Goal: Task Accomplishment & Management: Complete application form

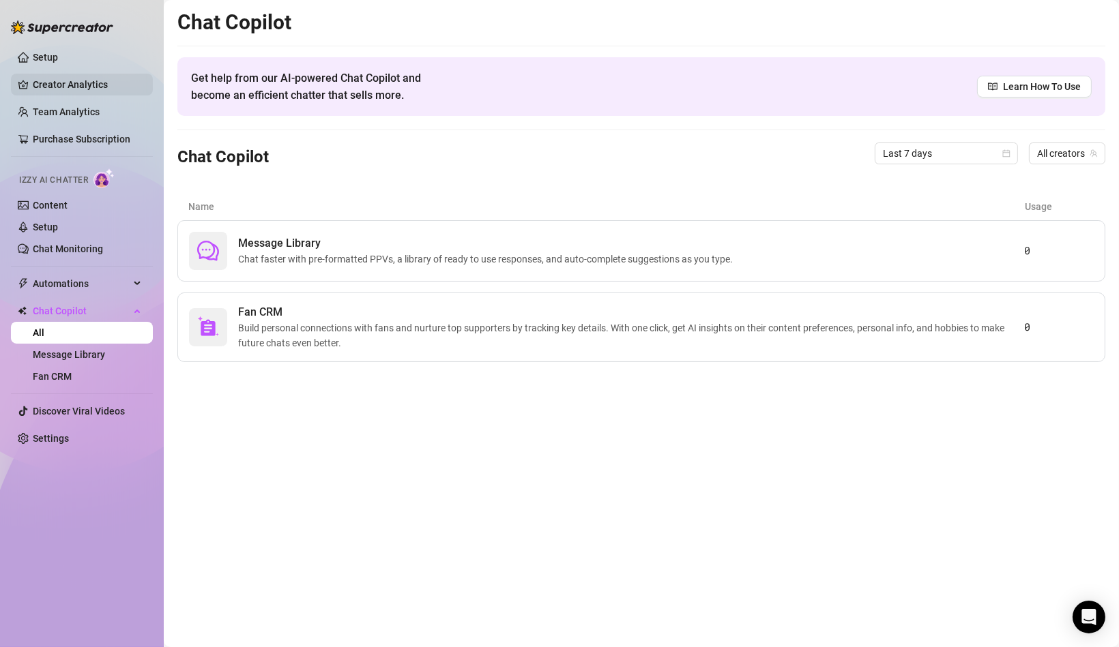
click at [123, 87] on link "Creator Analytics" at bounding box center [87, 85] width 109 height 22
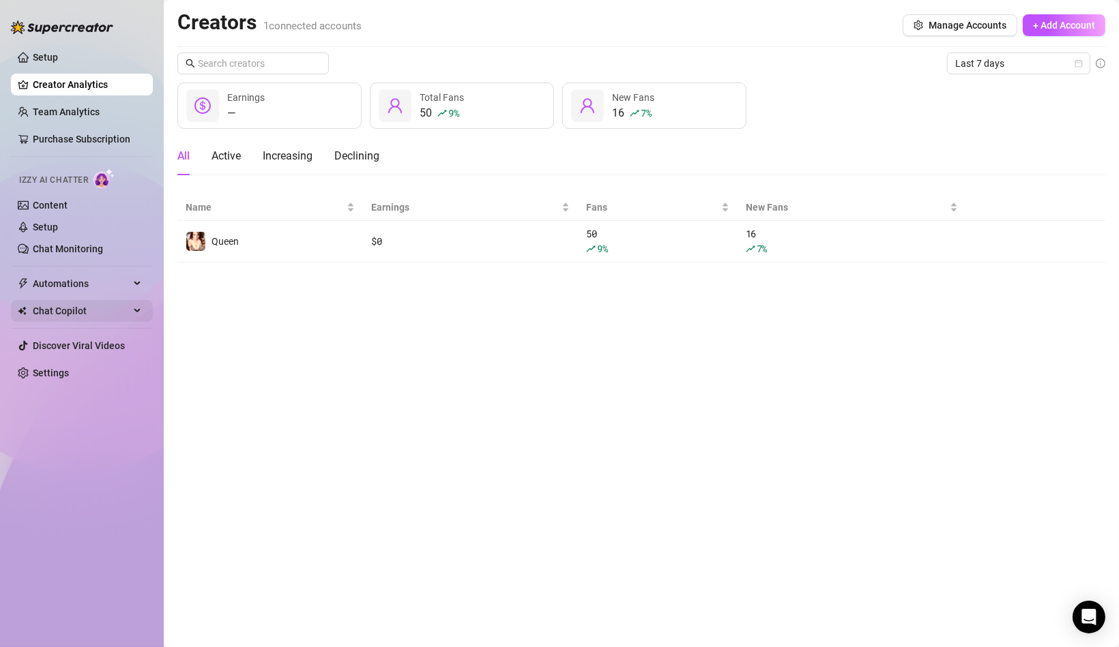
click at [138, 312] on div "Chat Copilot" at bounding box center [82, 311] width 142 height 22
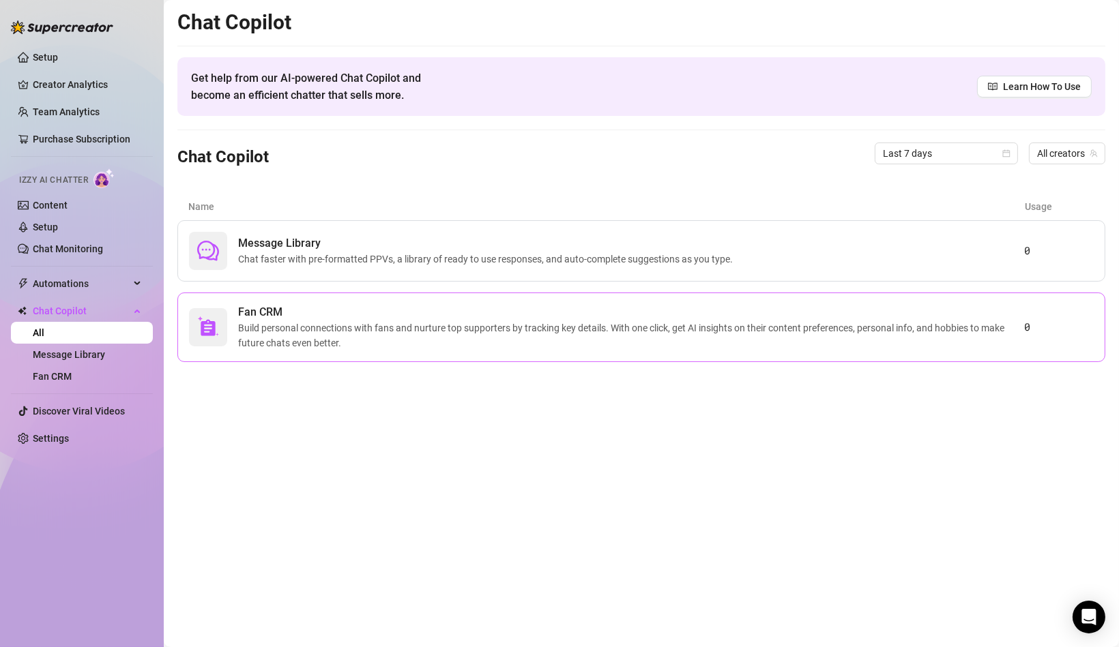
click at [409, 336] on span "Build personal connections with fans and nurture top supporters by tracking key…" at bounding box center [631, 336] width 786 height 30
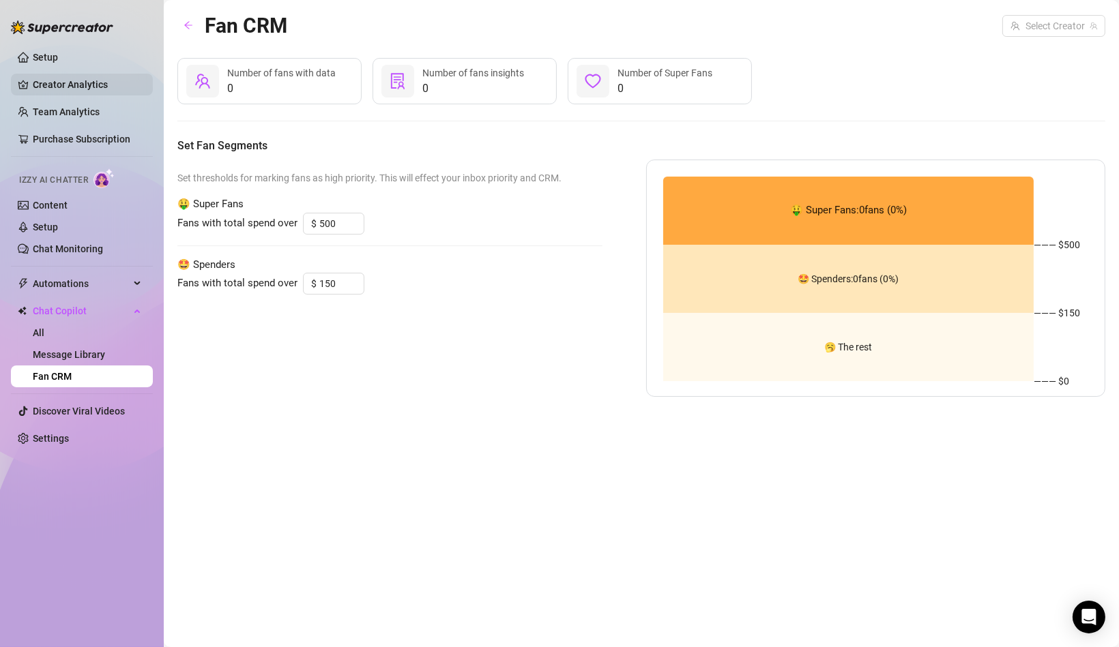
click at [104, 89] on link "Creator Analytics" at bounding box center [87, 85] width 109 height 22
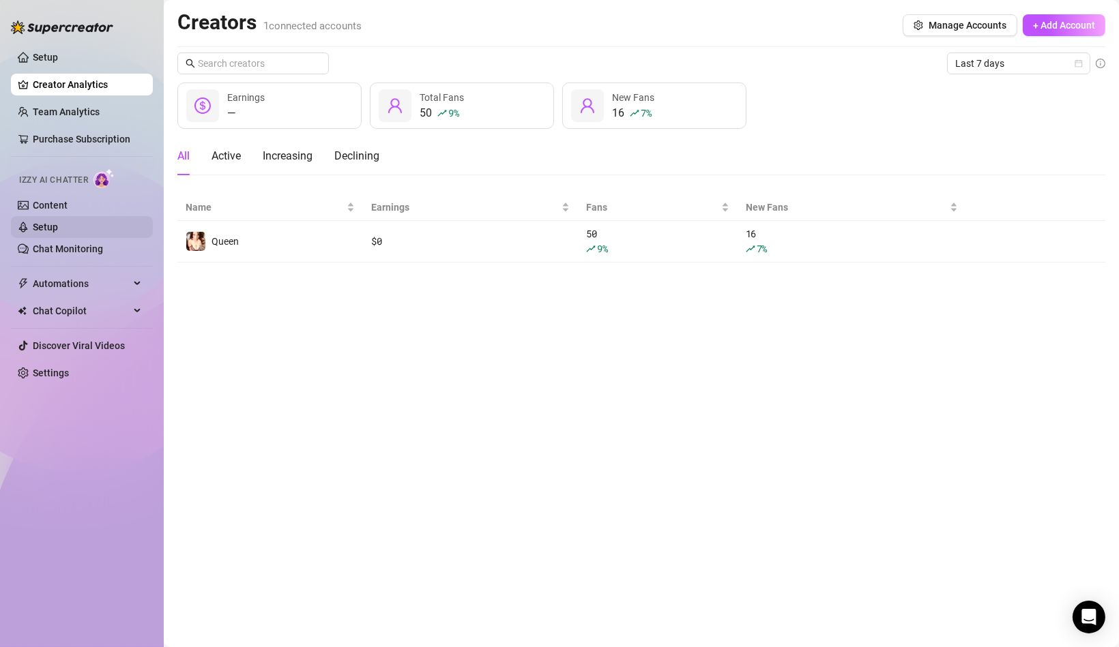
click at [58, 222] on link "Setup" at bounding box center [45, 227] width 25 height 11
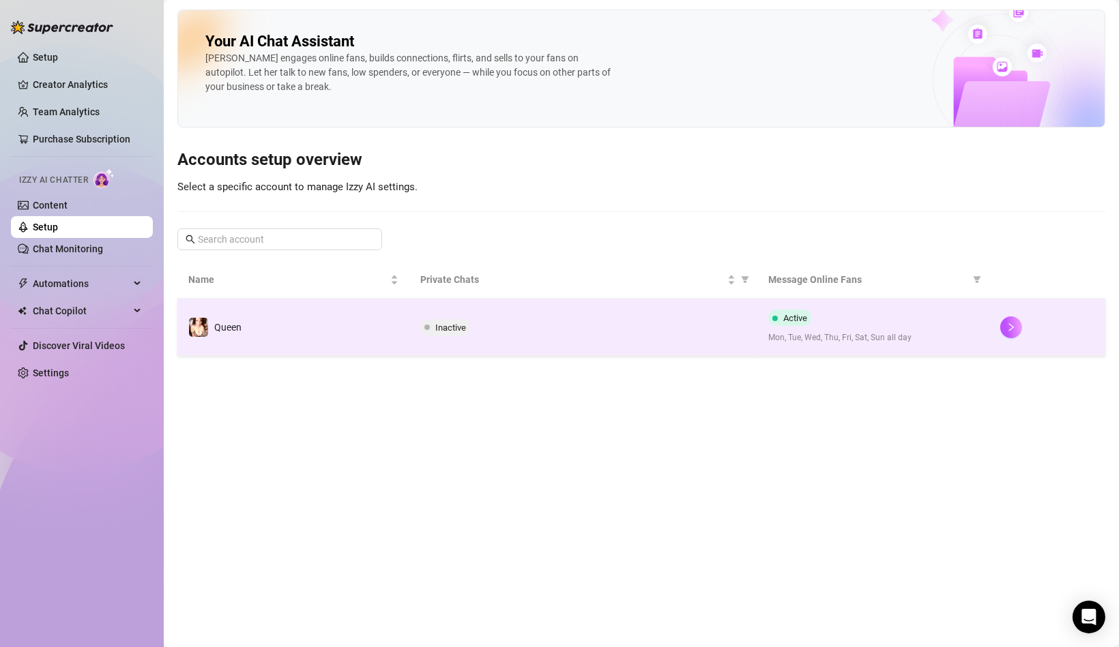
click at [446, 337] on td "Inactive" at bounding box center [583, 327] width 348 height 57
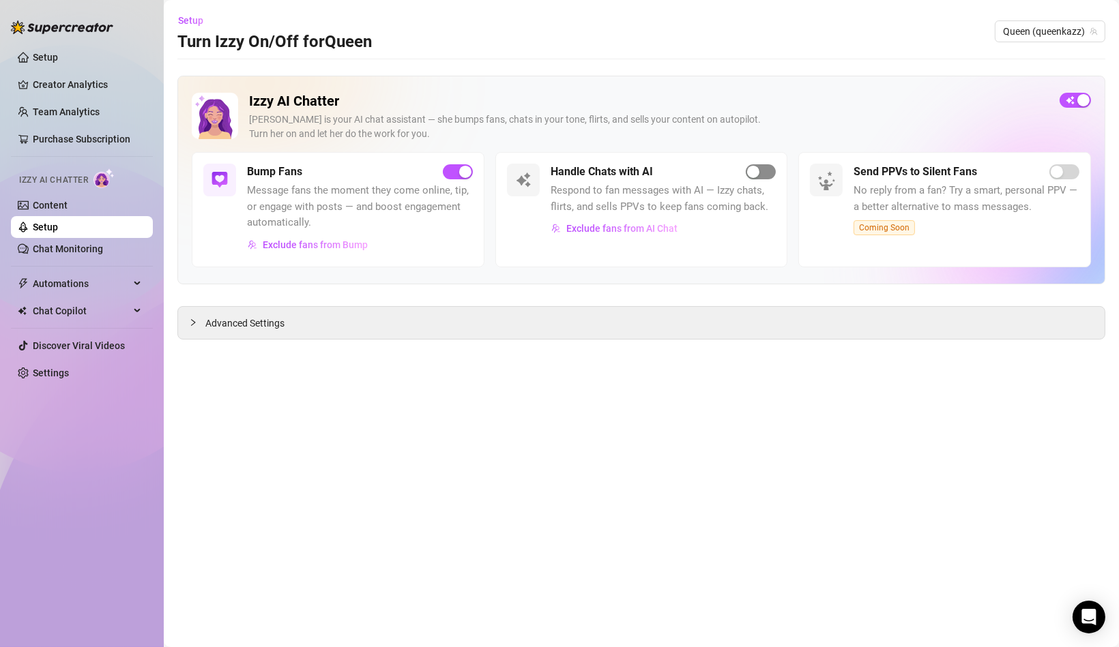
click at [765, 168] on span "button" at bounding box center [761, 171] width 30 height 15
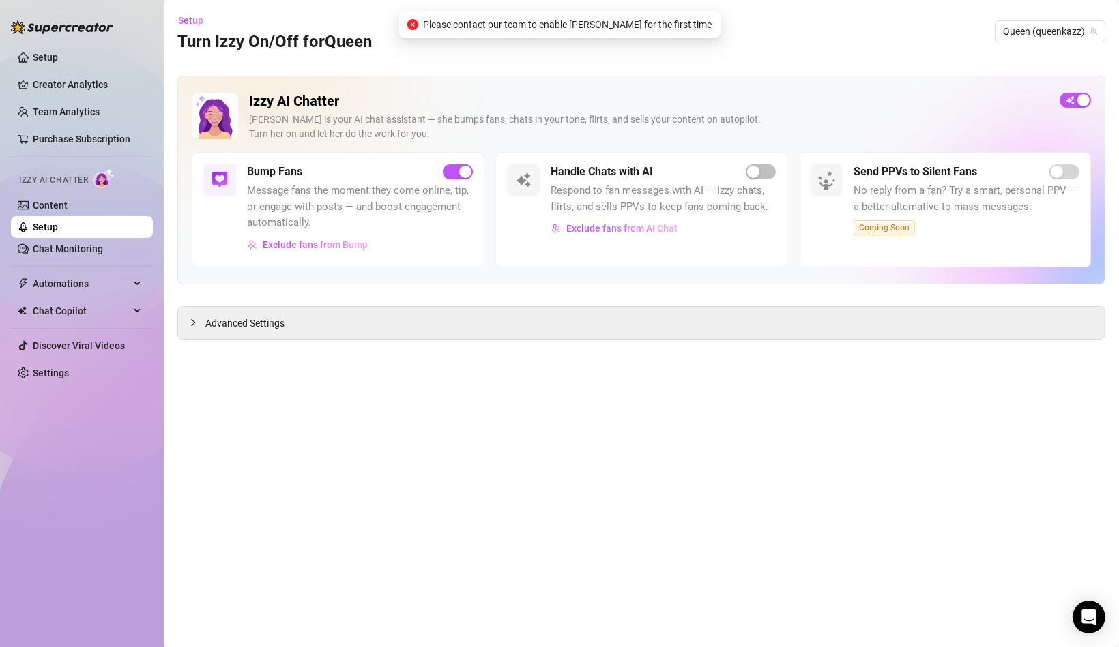
click at [621, 27] on span "Please contact our team to enable [PERSON_NAME] for the first time" at bounding box center [568, 24] width 289 height 15
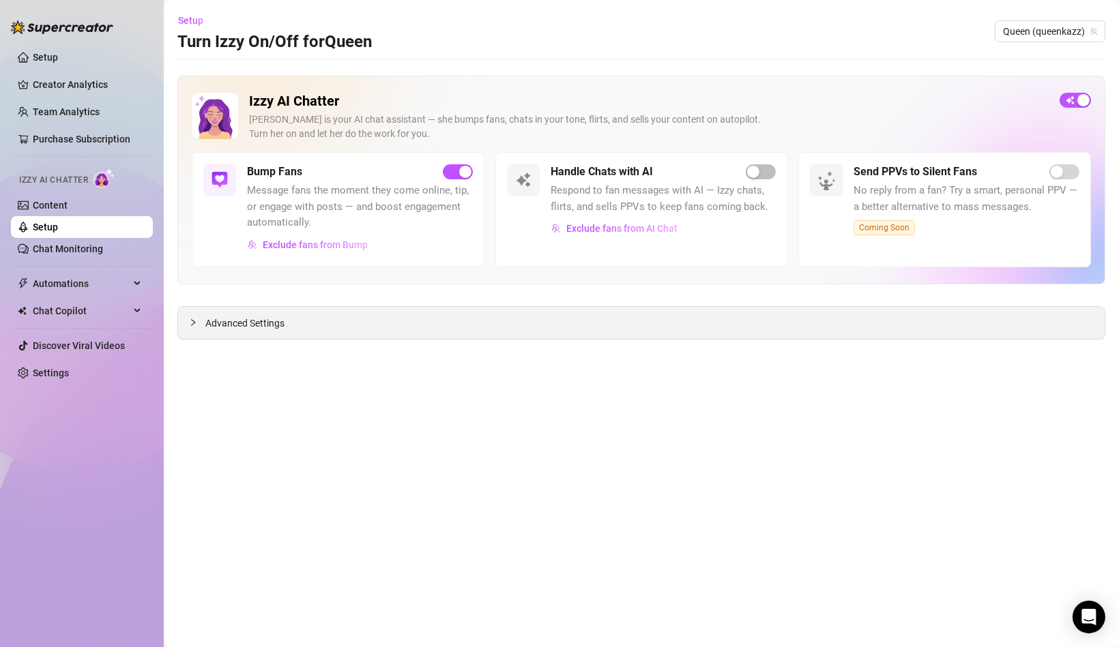
click at [242, 330] on div "Advanced Settings" at bounding box center [641, 323] width 926 height 32
click at [119, 312] on span "Chat Copilot" at bounding box center [81, 311] width 97 height 22
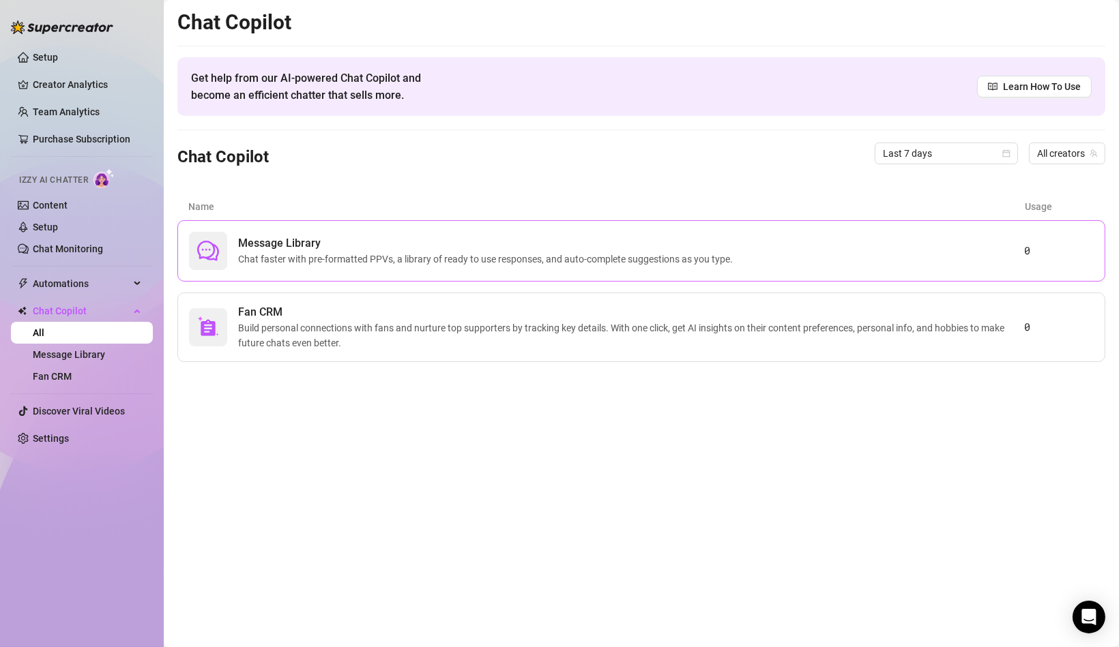
click at [483, 259] on span "Chat faster with pre-formatted PPVs, a library of ready to use responses, and a…" at bounding box center [488, 259] width 500 height 15
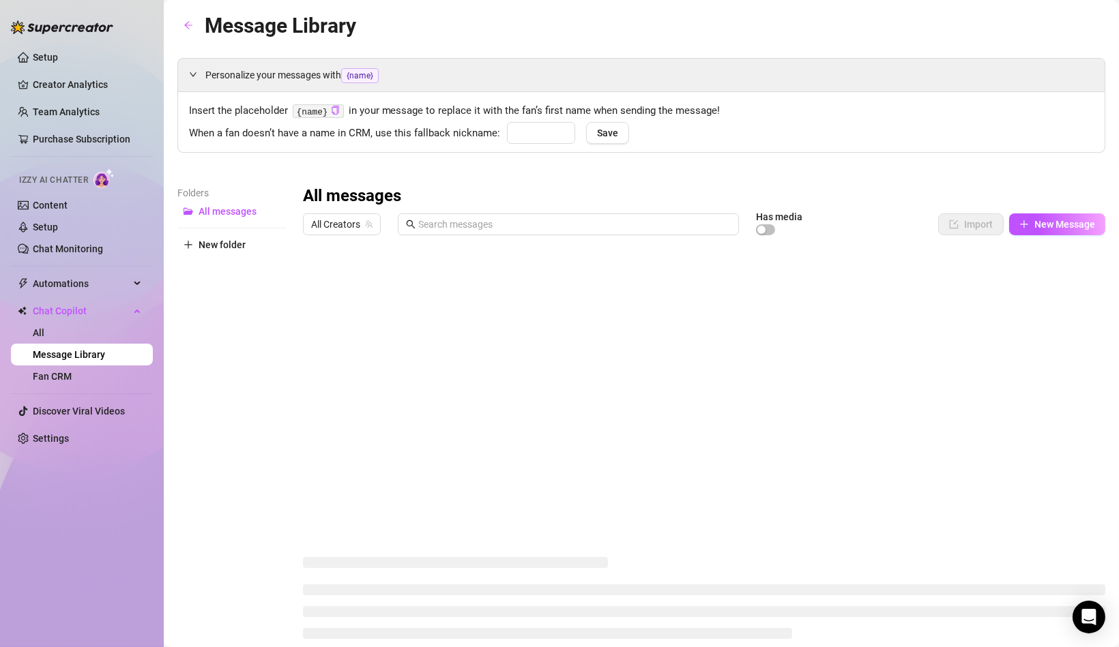
type input "babe"
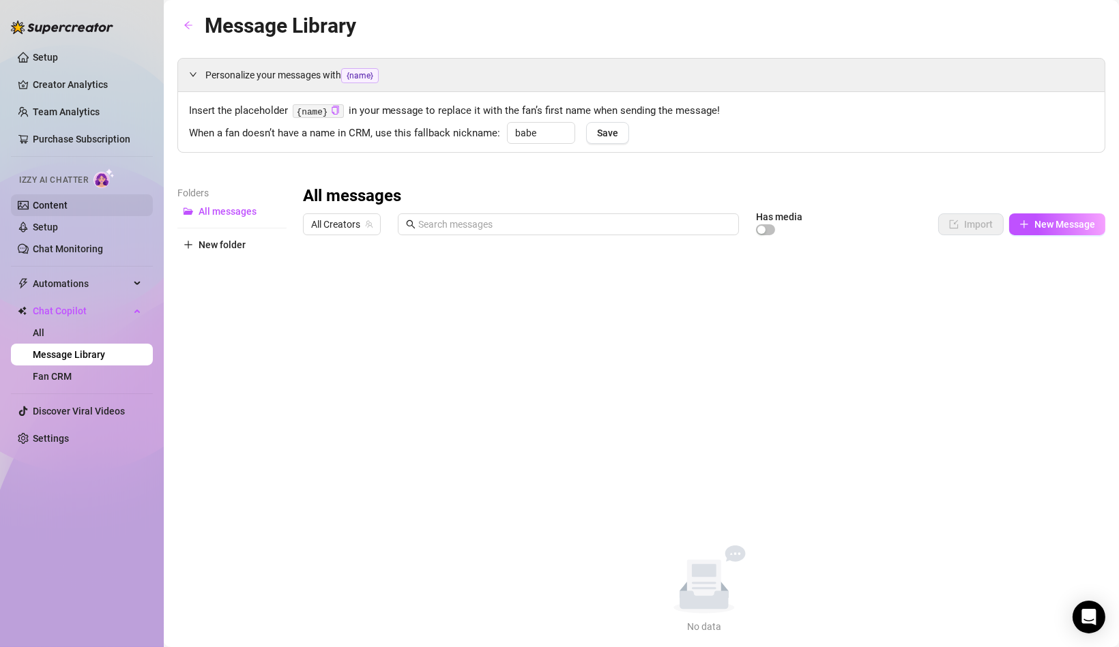
click at [68, 206] on link "Content" at bounding box center [50, 205] width 35 height 11
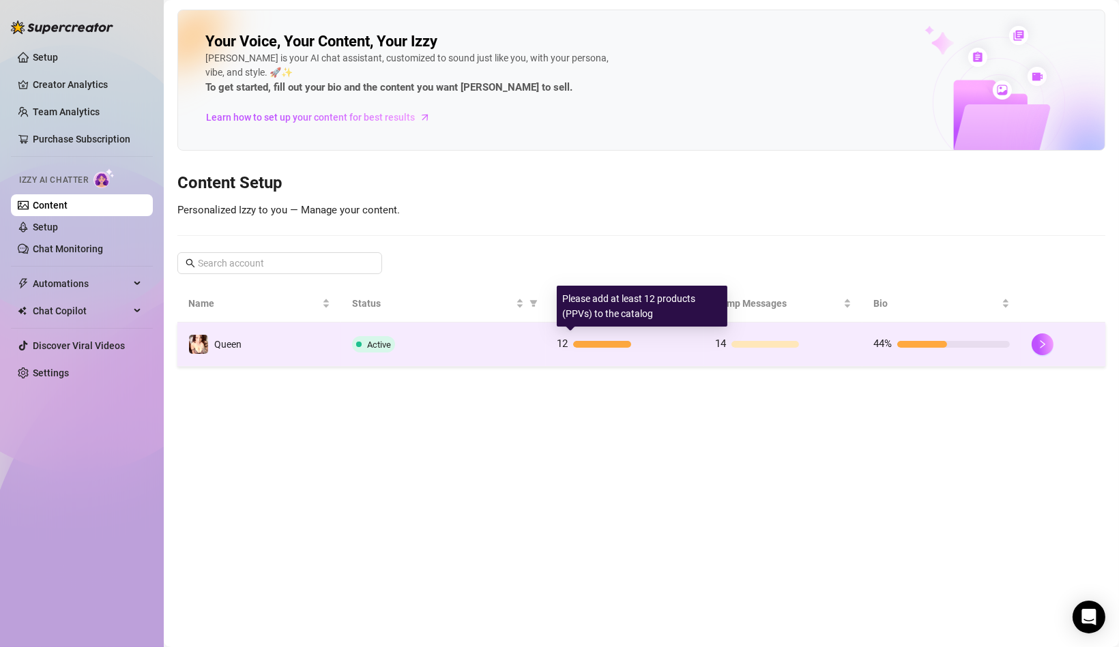
click at [588, 346] on div at bounding box center [601, 344] width 57 height 7
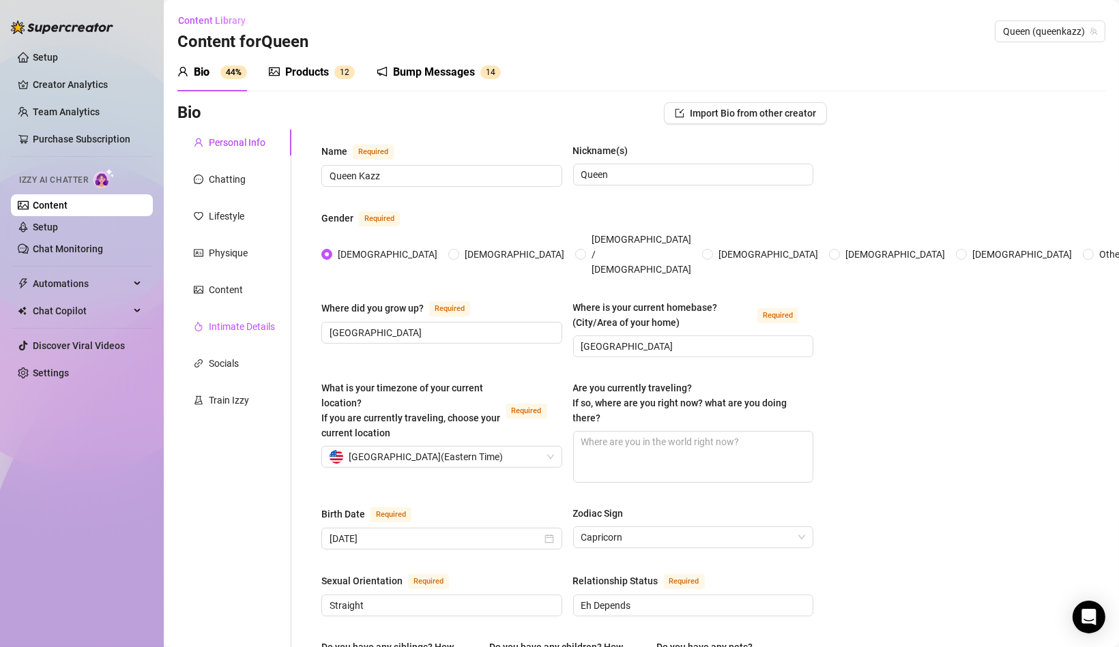
click at [248, 323] on div "Intimate Details" at bounding box center [242, 326] width 66 height 15
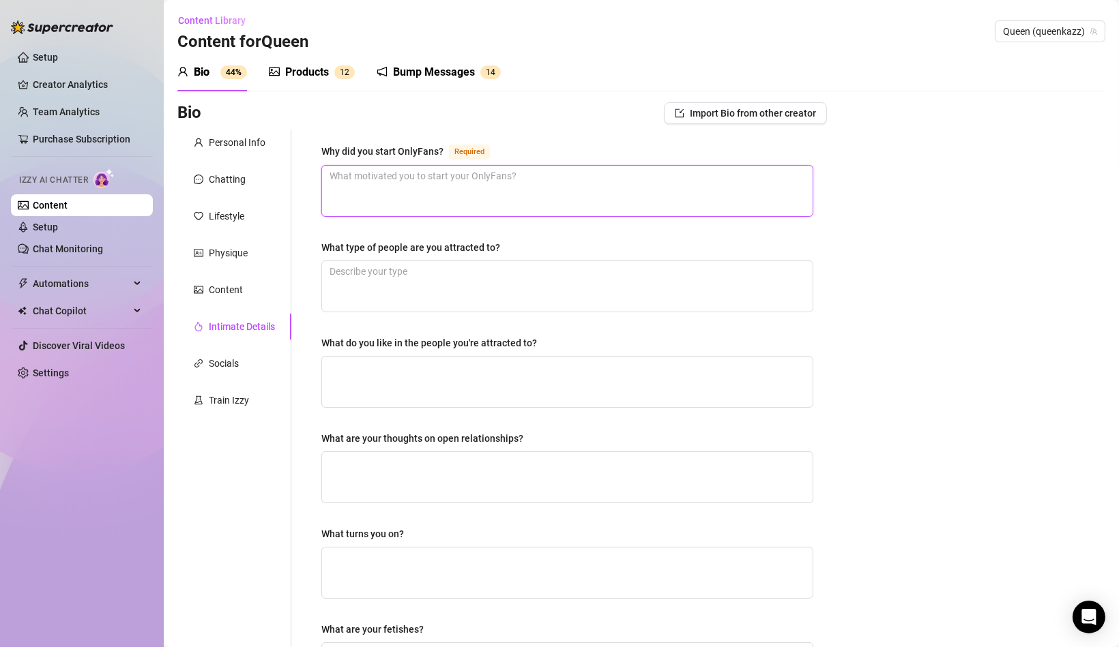
click at [618, 173] on textarea "Why did you start OnlyFans? Required" at bounding box center [567, 191] width 490 height 50
type textarea "U"
type textarea "US"
type textarea "USE"
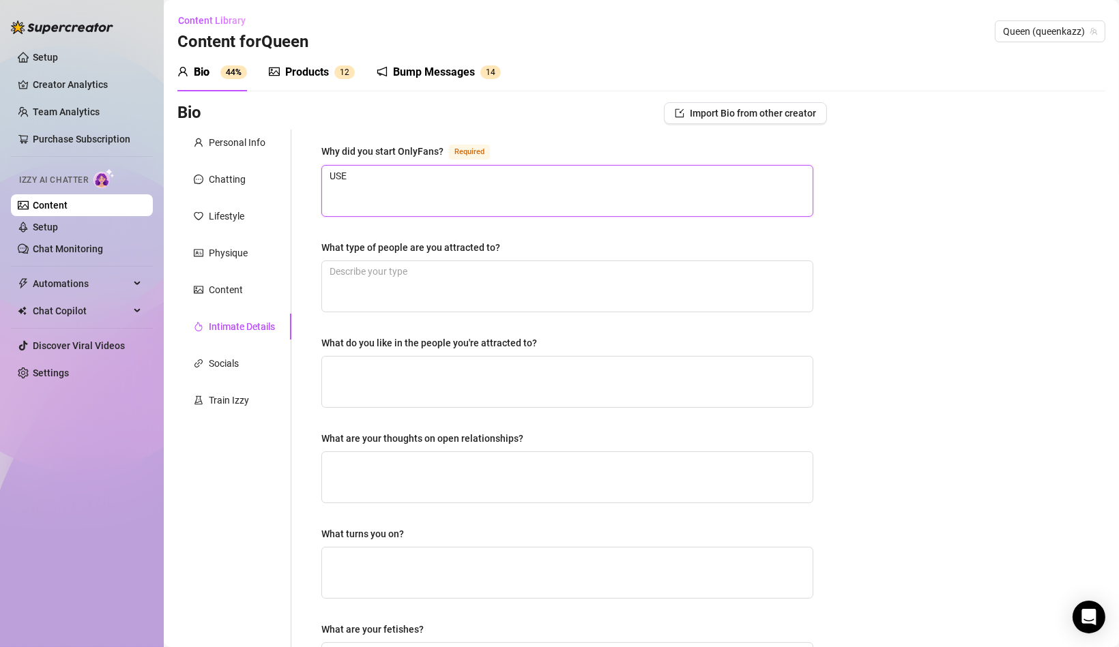
type textarea "USE"
type textarea "US"
type textarea "U"
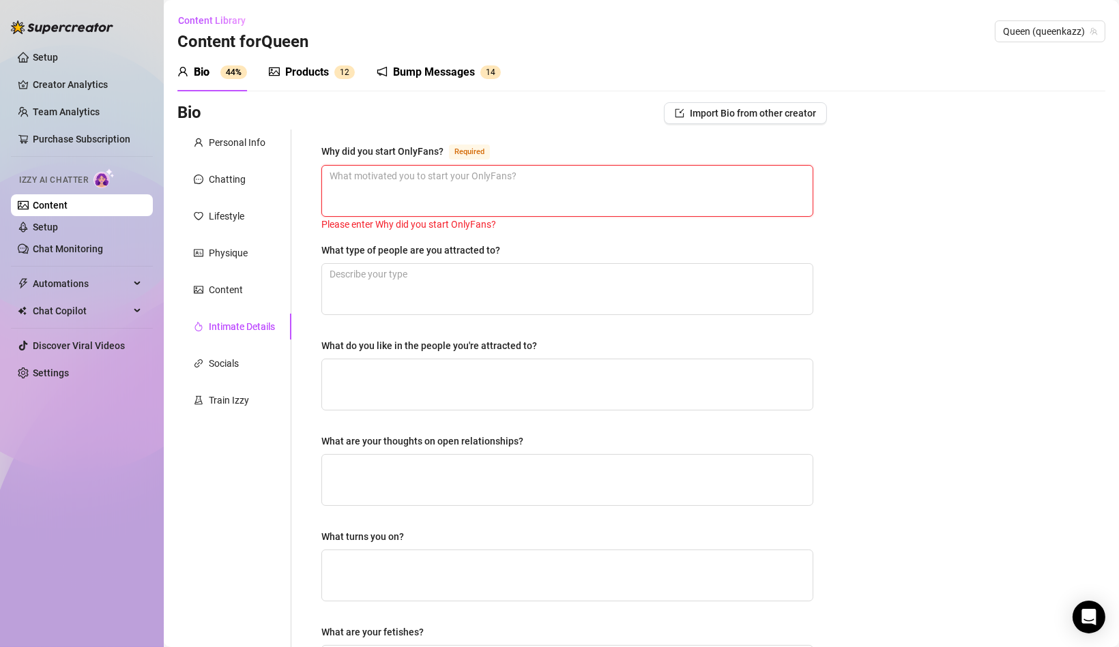
type textarea "U"
type textarea "I"
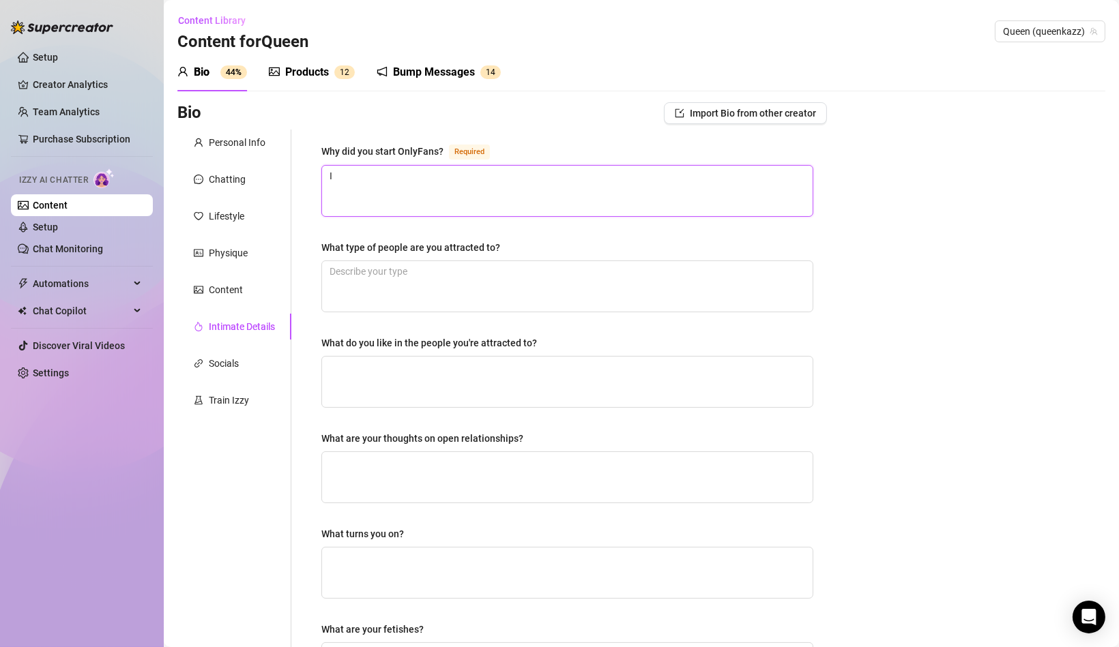
type textarea "I s"
type textarea "I se"
type textarea "I see"
type textarea "I see G"
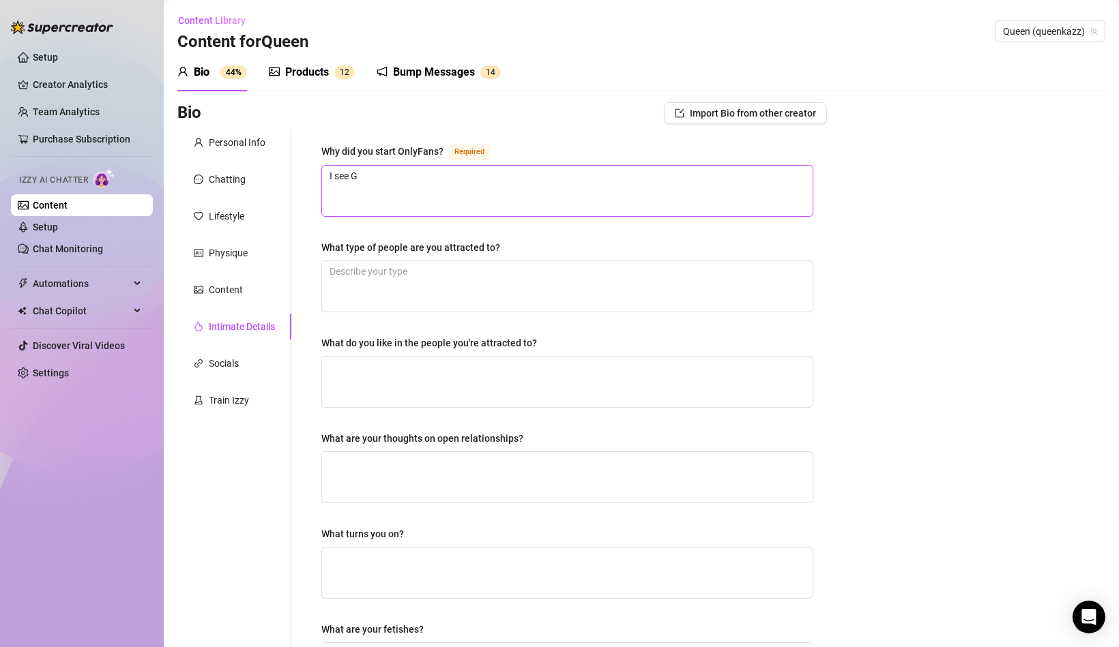
type textarea "I see"
type textarea "I see g"
type textarea "I see gu"
type textarea "I see guy"
type textarea "I see guys"
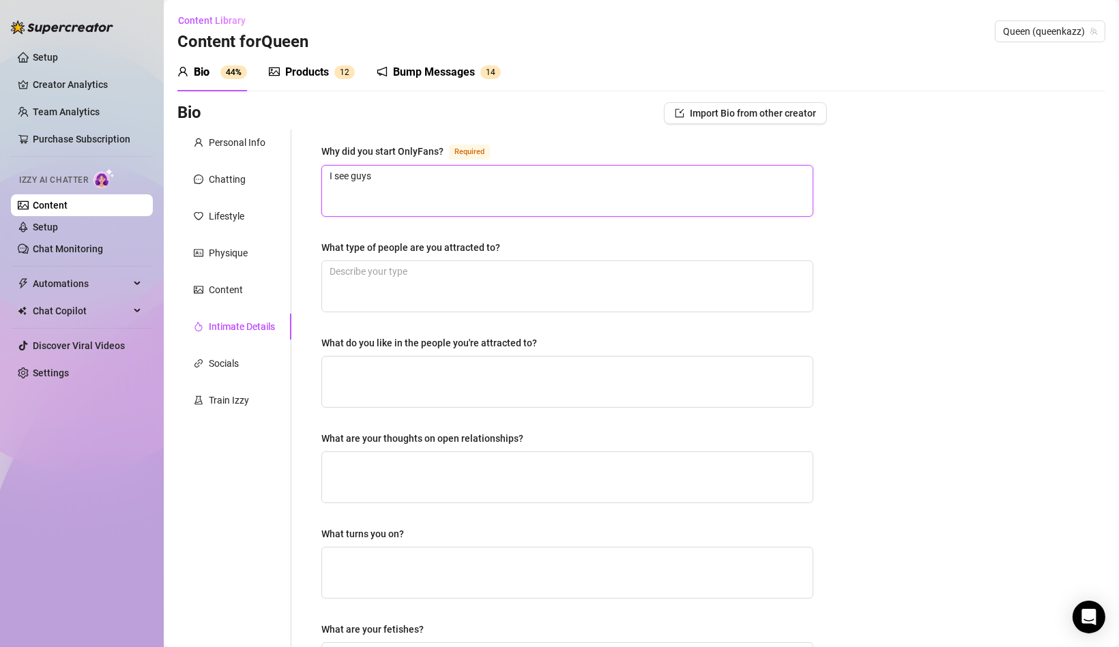
type textarea "I see guys"
type textarea "I see guys c"
type textarea "I see guys ch"
type textarea "I see guys che"
type textarea "I see guys chec"
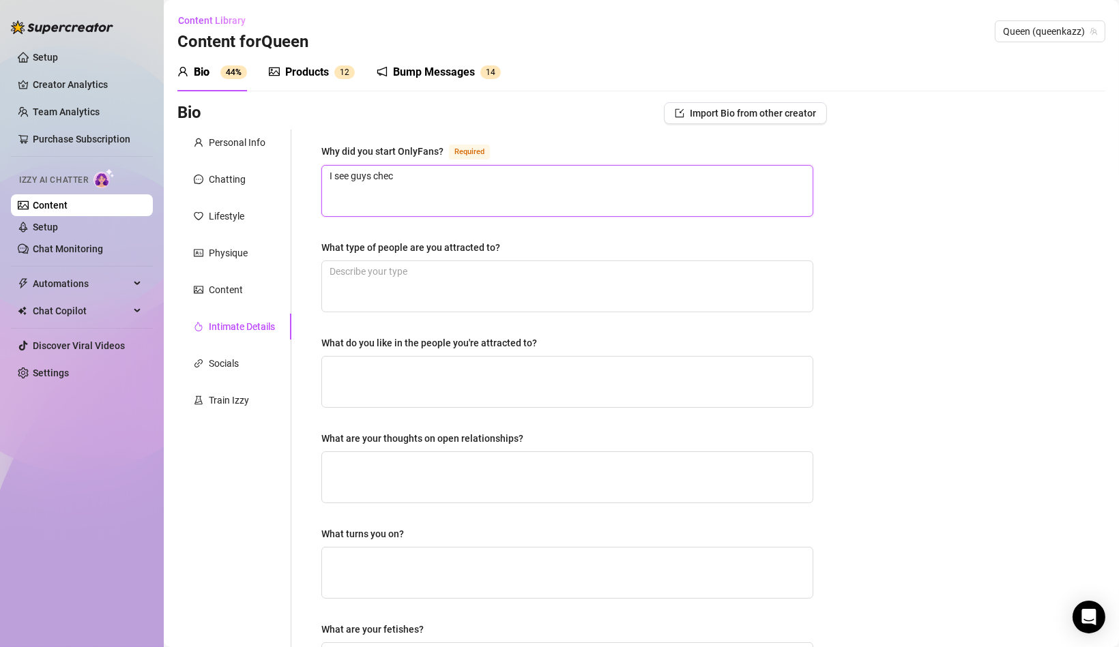
type textarea "I see guys check"
type textarea "I see guys [PERSON_NAME]"
type textarea "I see guys checkin"
type textarea "I see guys checking"
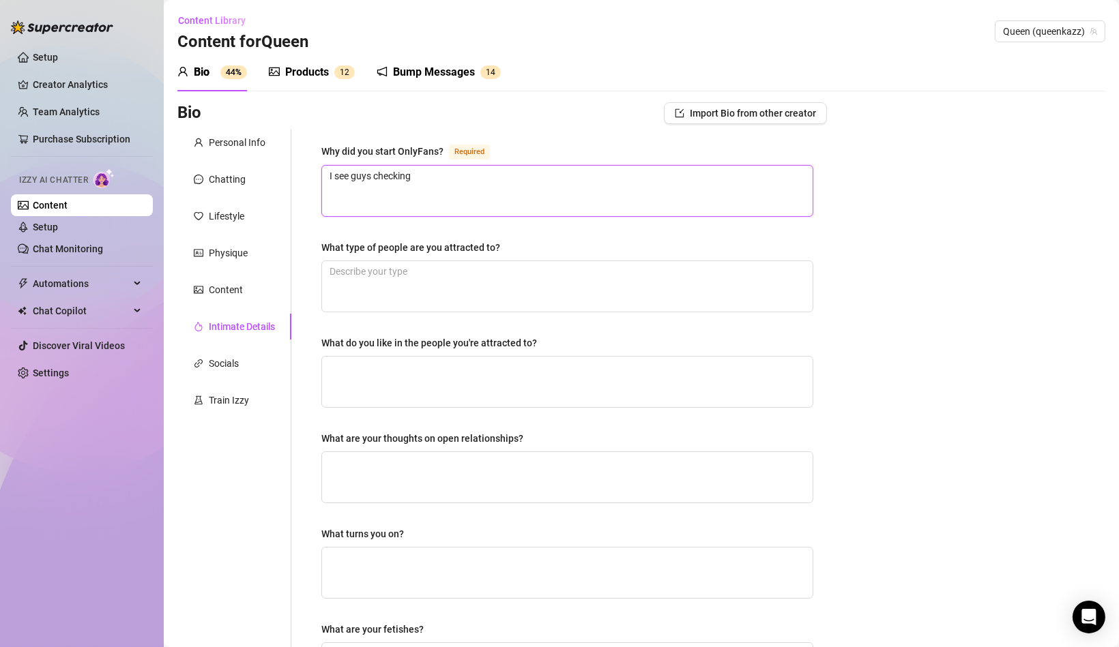
type textarea "I see guys checking o"
type textarea "I see guys checking ou"
type textarea "I see guys checking out"
type textarea "I see guys checking out m"
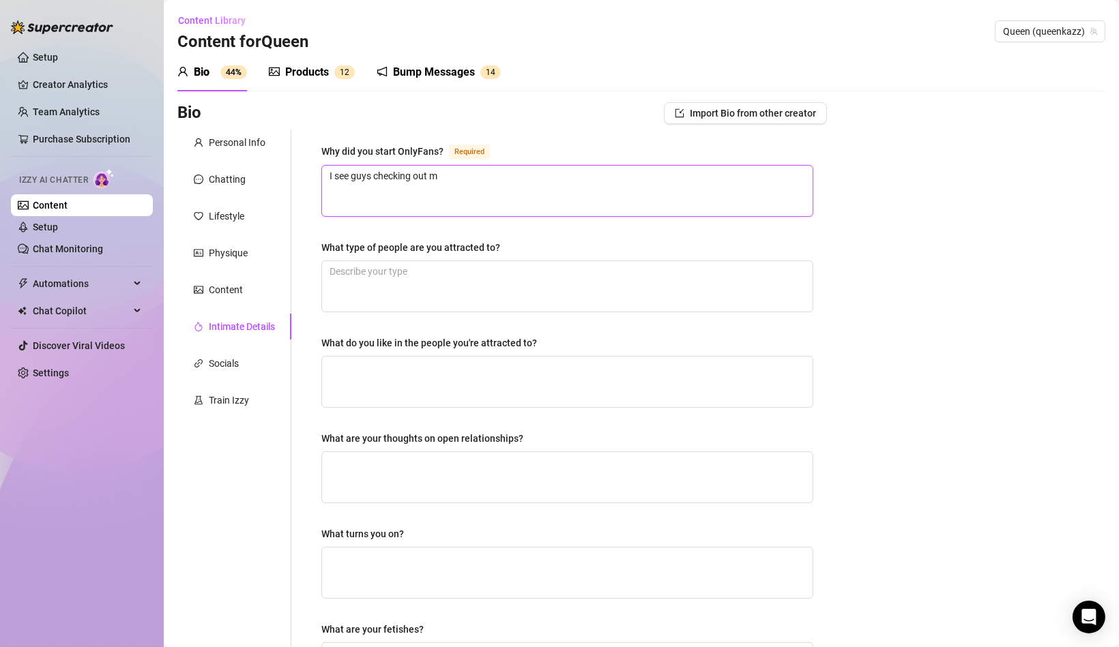
type textarea "I see guys checking out my"
type textarea "I see guys checking out my cl"
type textarea "I see guys checking out my cle"
type textarea "I see guys checking out my clea"
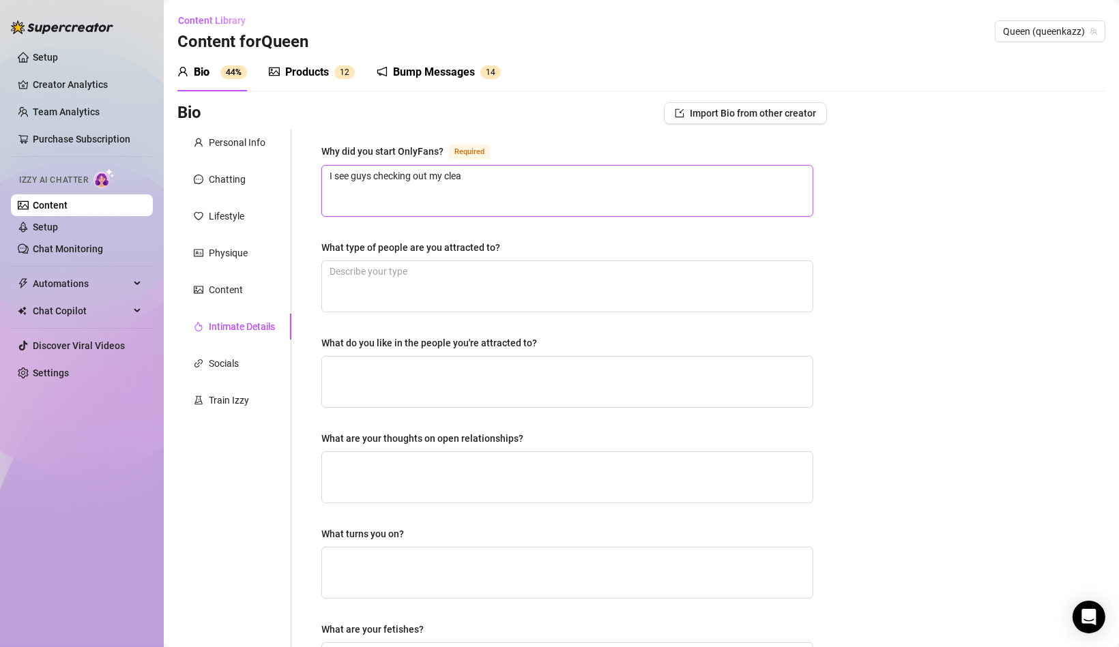
type textarea "I see guys checking out my cleav"
type textarea "I see guys checking out my cleava"
type textarea "I see guys checking out my cleavag"
type textarea "I see guys checking out my cleavage"
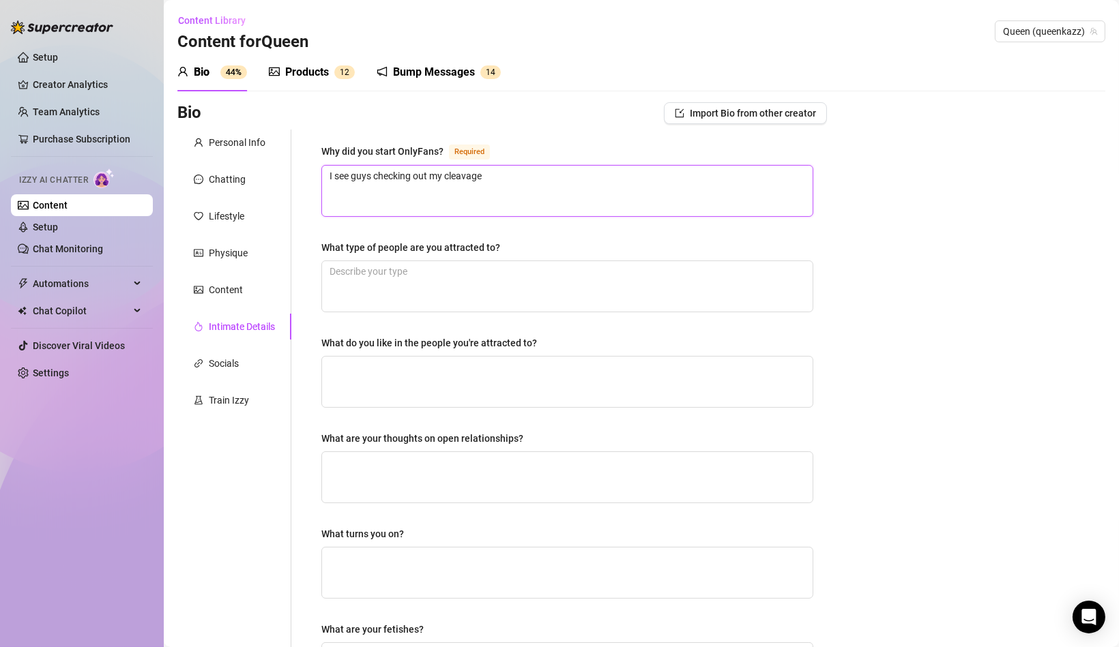
type textarea "I see guys checking out my cleavage a"
type textarea "I see guys checking out my cleavage an"
type textarea "I see guys checking out my cleavage and"
type textarea "I see guys checking out my cleavage and m"
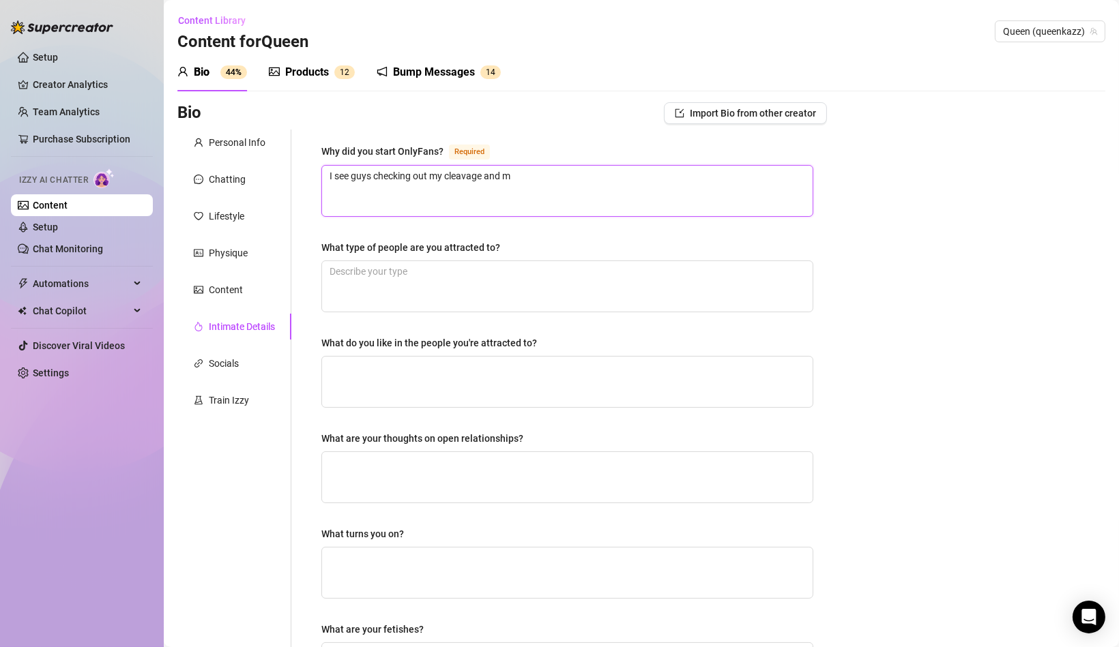
type textarea "I see guys checking out my cleavage and my"
type textarea "I see guys checking out my cleavage and my F"
type textarea "I see guys checking out my cleavage and my Fa"
type textarea "I see guys checking out my cleavage and my Fac"
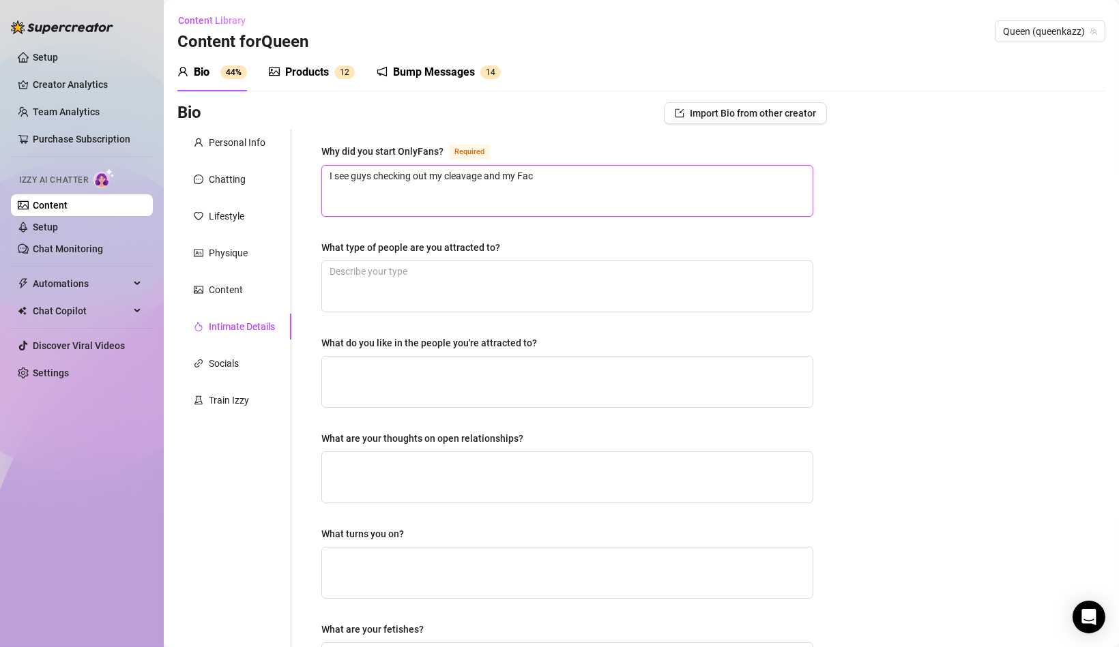
type textarea "I see guys checking out my cleavage and my Face"
type textarea "I see guys checking out my cleavage and my Faceb"
type textarea "I see guys checking out my cleavage and my Facebo"
type textarea "I see guys checking out my cleavage and my Faceboo"
type textarea "I see guys checking out my cleavage and my Facebook"
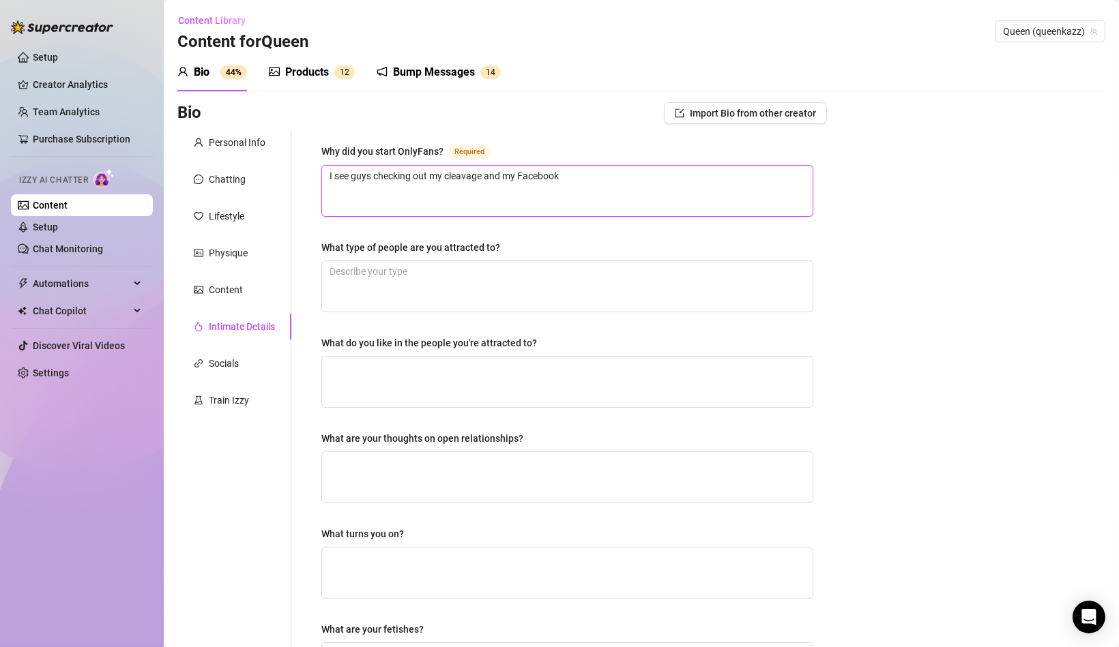
type textarea "I see guys checking out my cleavage and my Faceboo"
type textarea "I see guys checking out my cleavage and my Facebo"
type textarea "I see guys checking out my cleavage and my Faceb"
type textarea "I see guys checking out my cleavage and my Face"
type textarea "I see guys checking out my cleavage and my Fac"
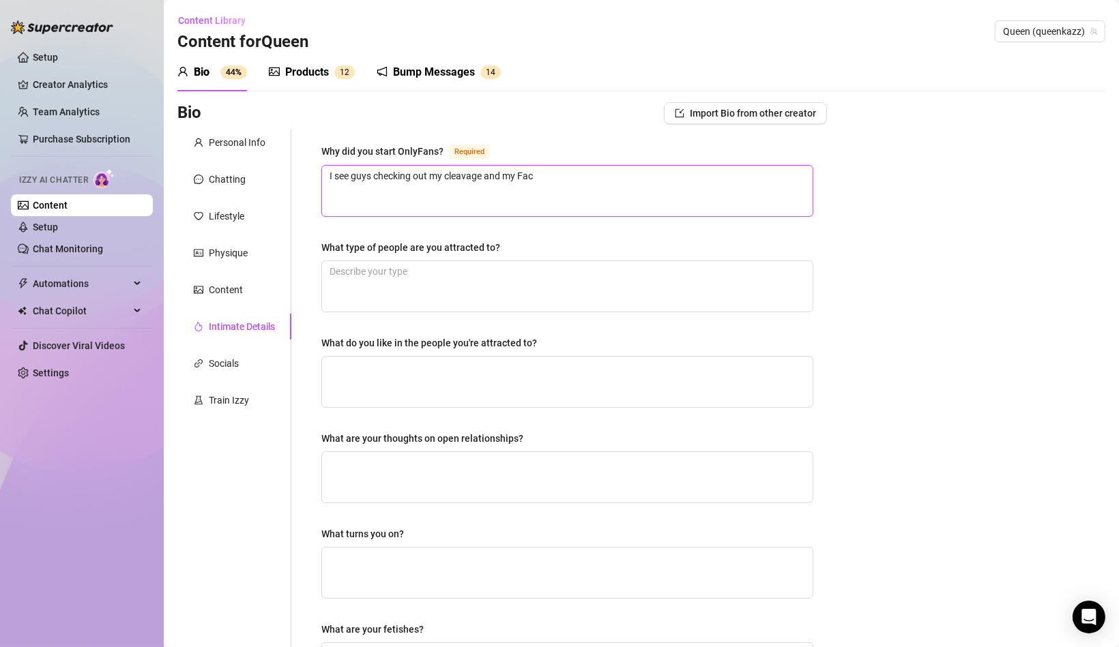
type textarea "I see guys checking out my cleavage and my Fa"
type textarea "I see guys checking out my cleavage and my F"
type textarea "I see guys checking out my cleavage and my"
type textarea "I see guys checking out my cleavage and m"
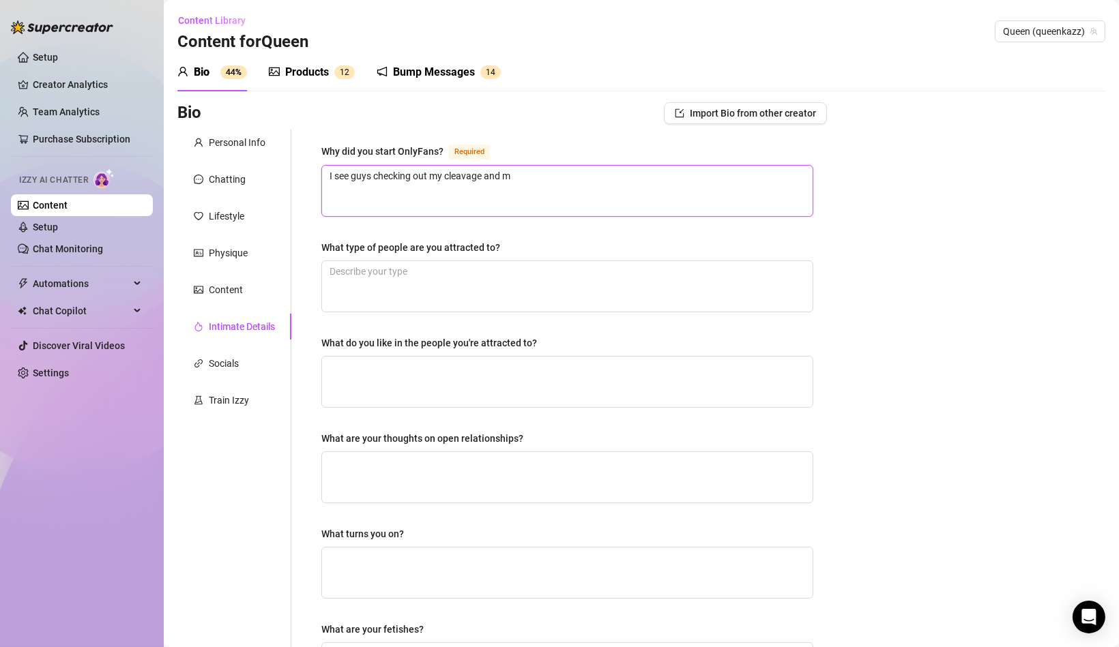
type textarea "I see guys checking out my cleavage and"
type textarea "I see guys checking out my cleavage an"
type textarea "I see guys checking out my cleavage a"
type textarea "I see guys checking out my cleavage"
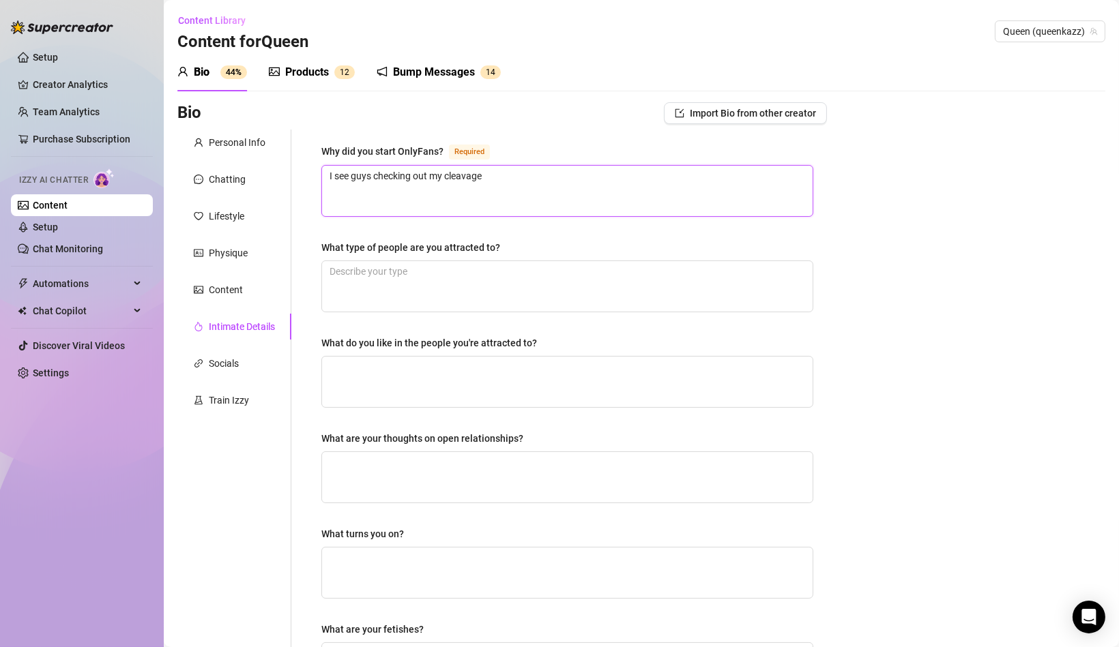
type textarea "I see guys checking out my cleavage a"
type textarea "I see guys checking out my cleavage al"
type textarea "I see guys checking out my cleavage all"
type textarea "I see guys checking out my cleavage all d"
type textarea "I see guys checking out my cleavage all da"
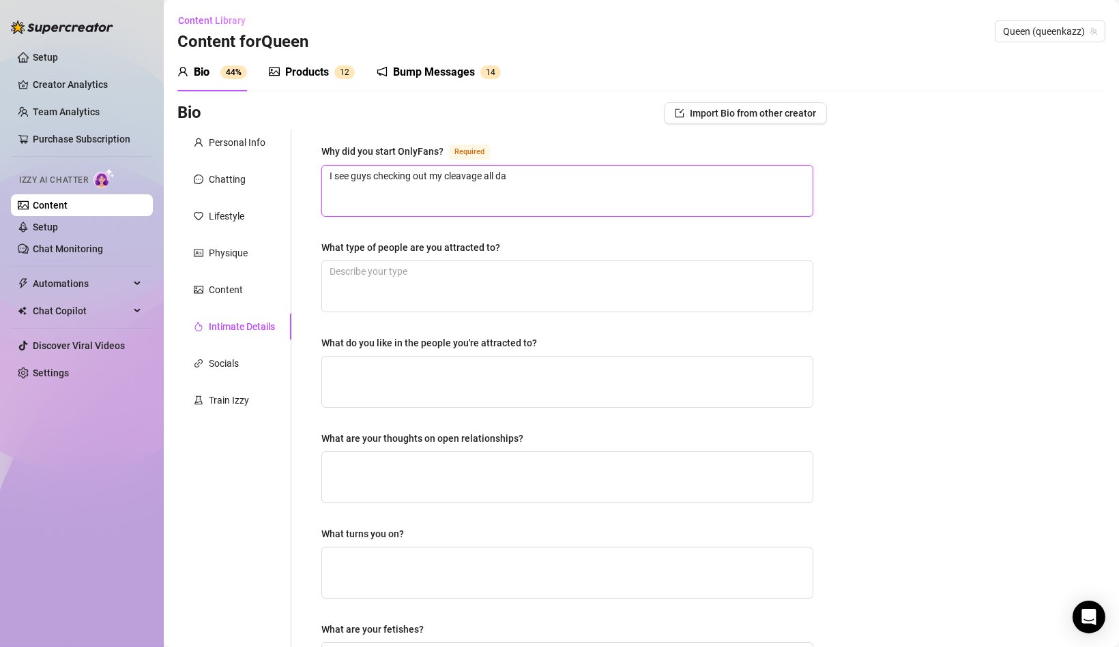
type textarea "I see guys checking out my cleavage all day"
type textarea "I see guys checking out my cleavage all day a"
type textarea "I see guys checking out my cleavage all day an"
type textarea "I see guys checking out my cleavage all day any"
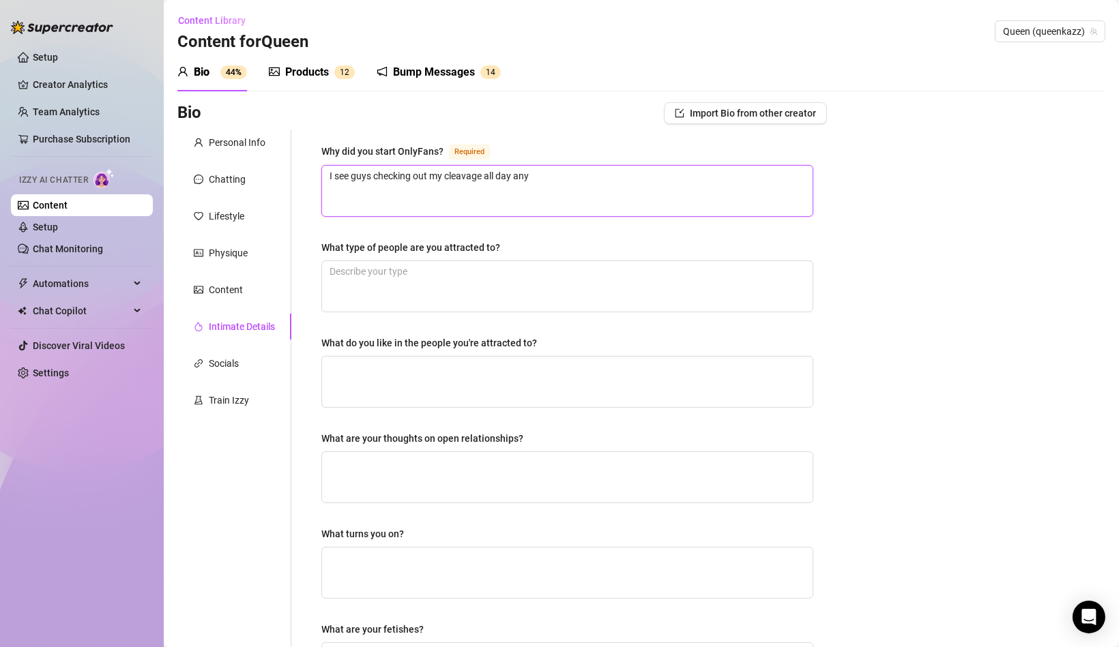
type textarea "I see guys checking out my cleavage all day anyw"
type textarea "I see guys checking out my cleavage all day anywa"
type textarea "I see guys checking out my cleavage all day anyway"
type textarea "I see guys checking out my cleavage all day anyway."
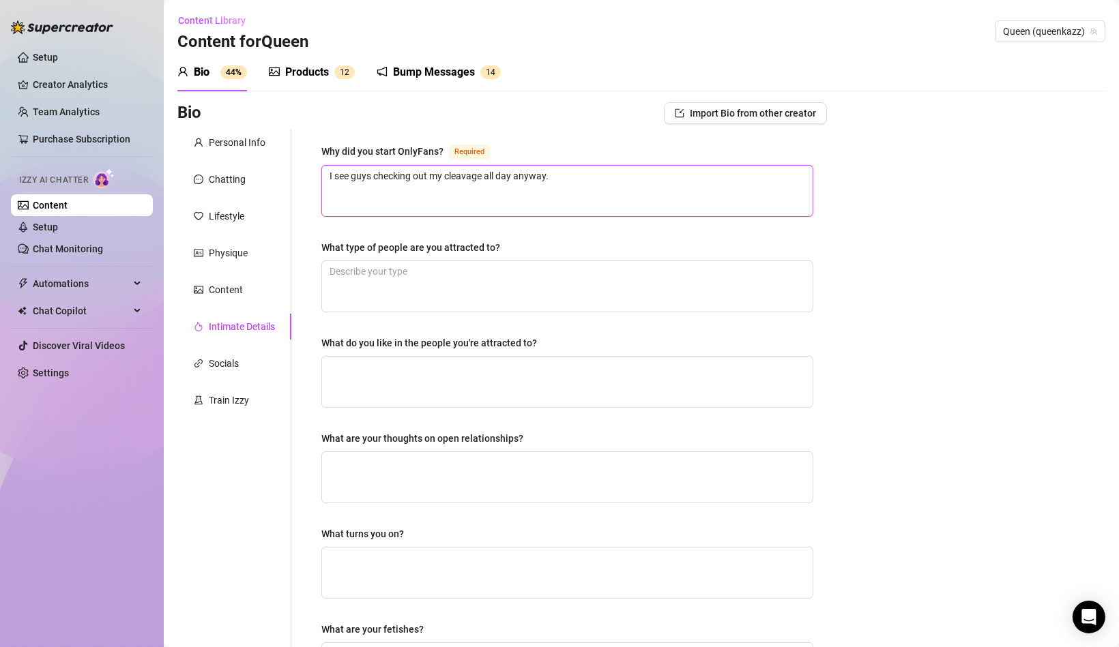
type textarea "I see guys checking out my cleavage all day anyway. W"
type textarea "I see guys checking out my cleavage all day anyway. Wh"
type textarea "I see guys checking out my cleavage all day anyway. Why"
type textarea "I see guys checking out my cleavage all day anyway. Why n"
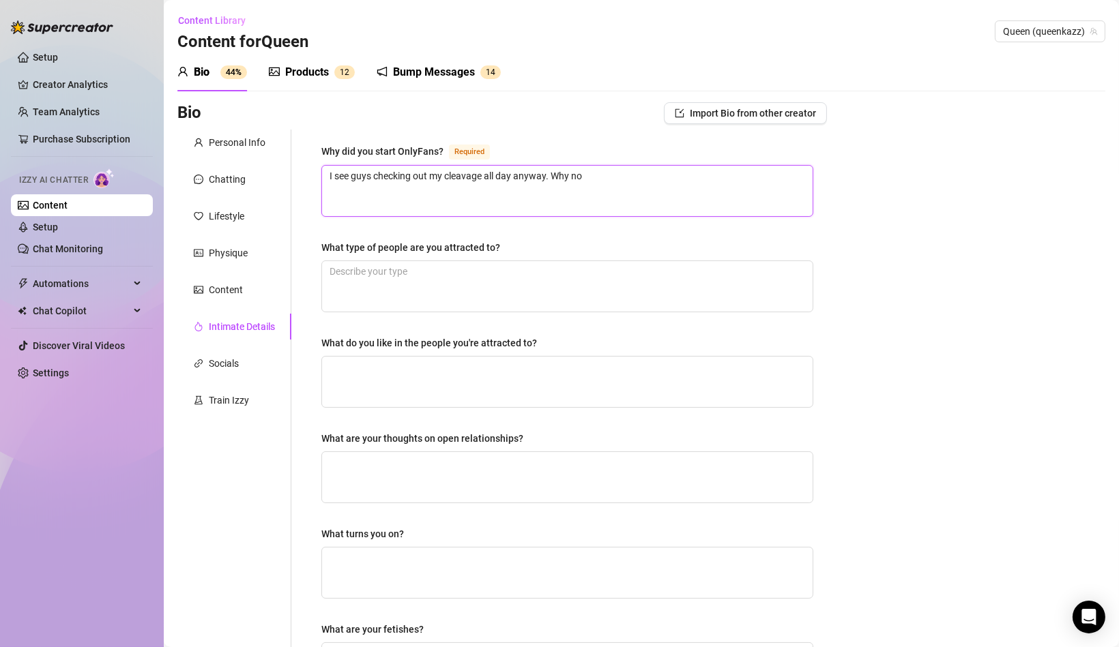
type textarea "I see guys checking out my cleavage all day anyway. Why not"
type textarea "I see guys checking out my cleavage all day anyway. Why not m"
type textarea "I see guys checking out my cleavage all day anyway. Why not ma"
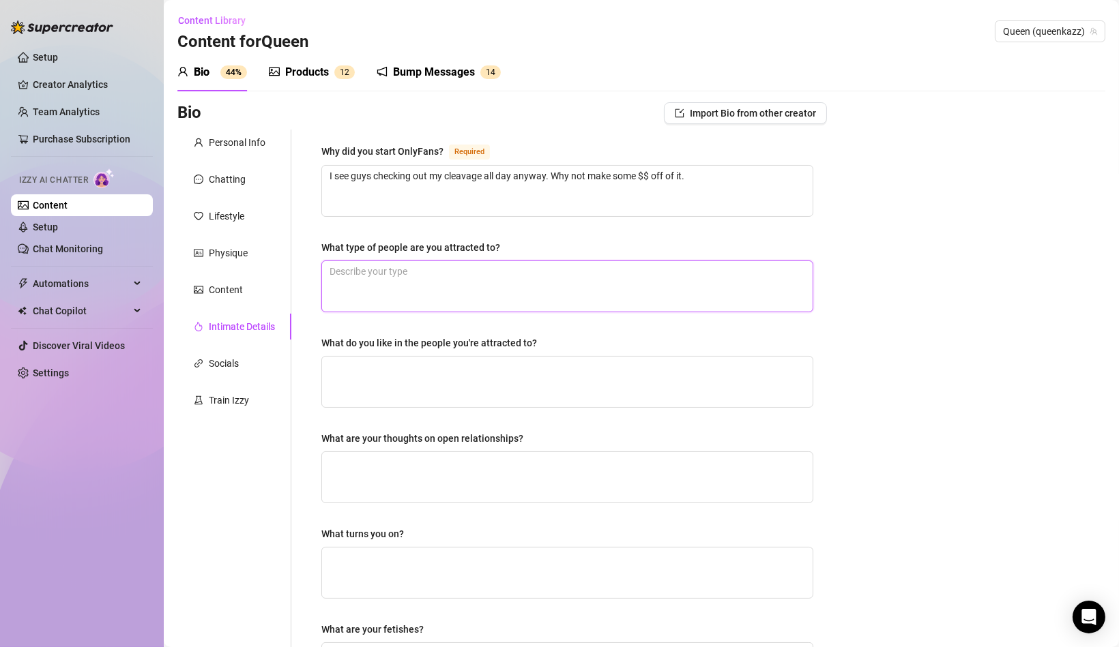
click at [609, 295] on textarea "What type of people are you attracted to?" at bounding box center [567, 286] width 490 height 50
click at [633, 383] on textarea "What do you like in the people you're attracted to?" at bounding box center [567, 382] width 490 height 50
click at [489, 478] on textarea "What are your thoughts on open relationships?" at bounding box center [567, 477] width 490 height 50
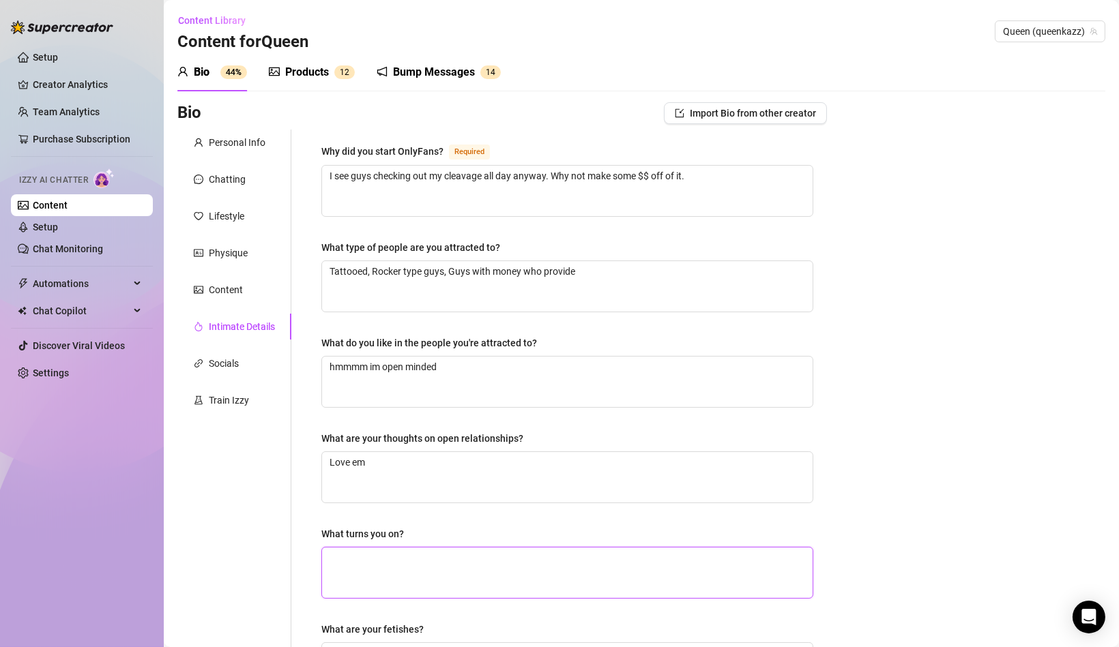
click at [440, 571] on textarea "What turns you on?" at bounding box center [567, 573] width 490 height 50
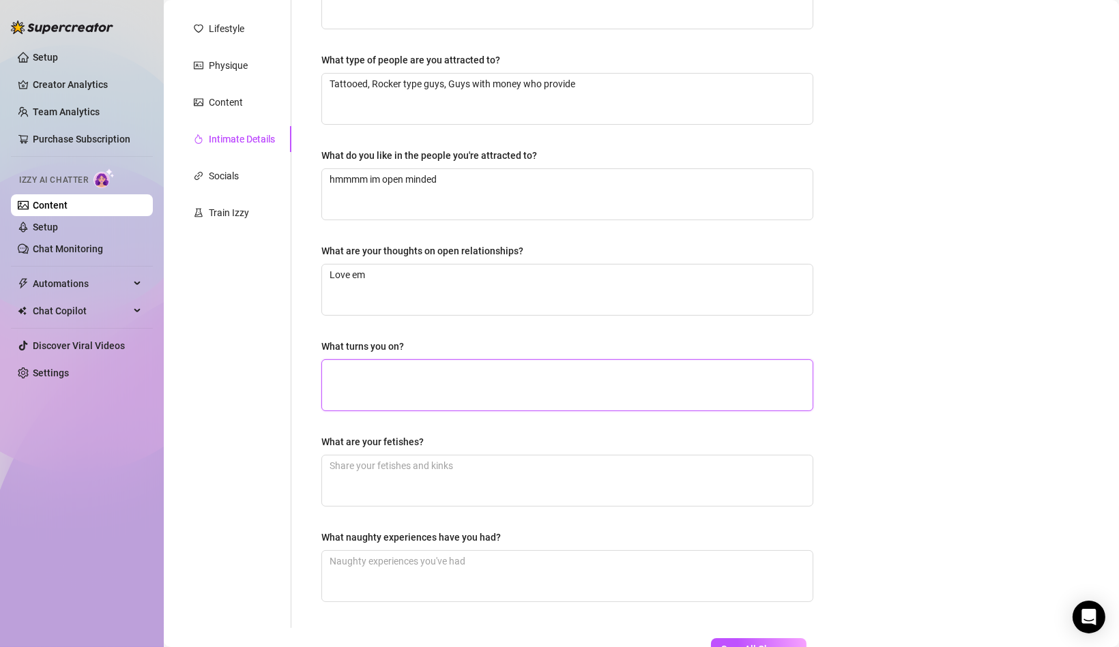
scroll to position [190, 0]
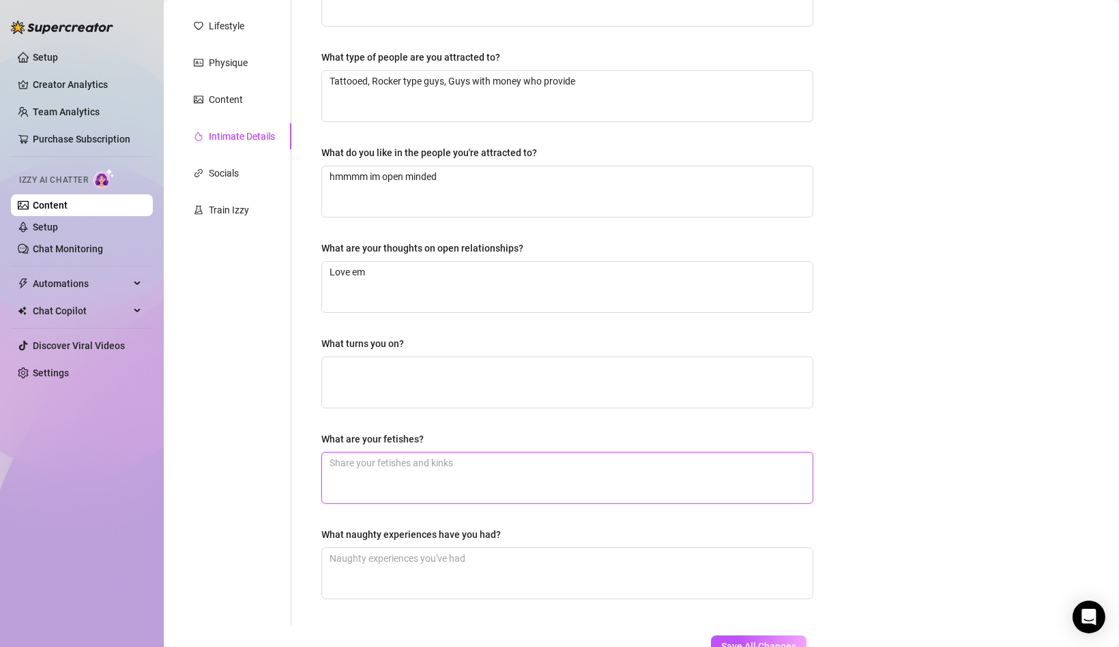
click at [500, 480] on textarea "What are your fetishes?" at bounding box center [567, 478] width 490 height 50
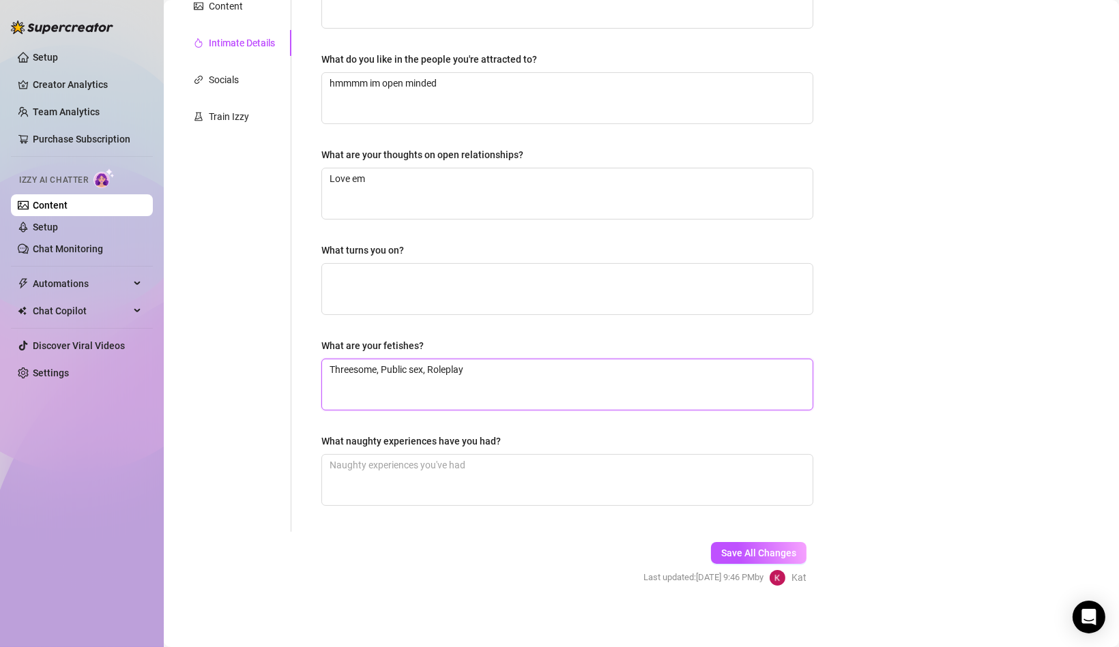
drag, startPoint x: 557, startPoint y: 390, endPoint x: 307, endPoint y: 373, distance: 250.2
click at [307, 373] on div "Why did you start OnlyFans? Required I see guys checking out my cleavage all da…" at bounding box center [558, 189] width 535 height 686
click at [513, 439] on div "What naughty experiences have you had?" at bounding box center [567, 444] width 492 height 20
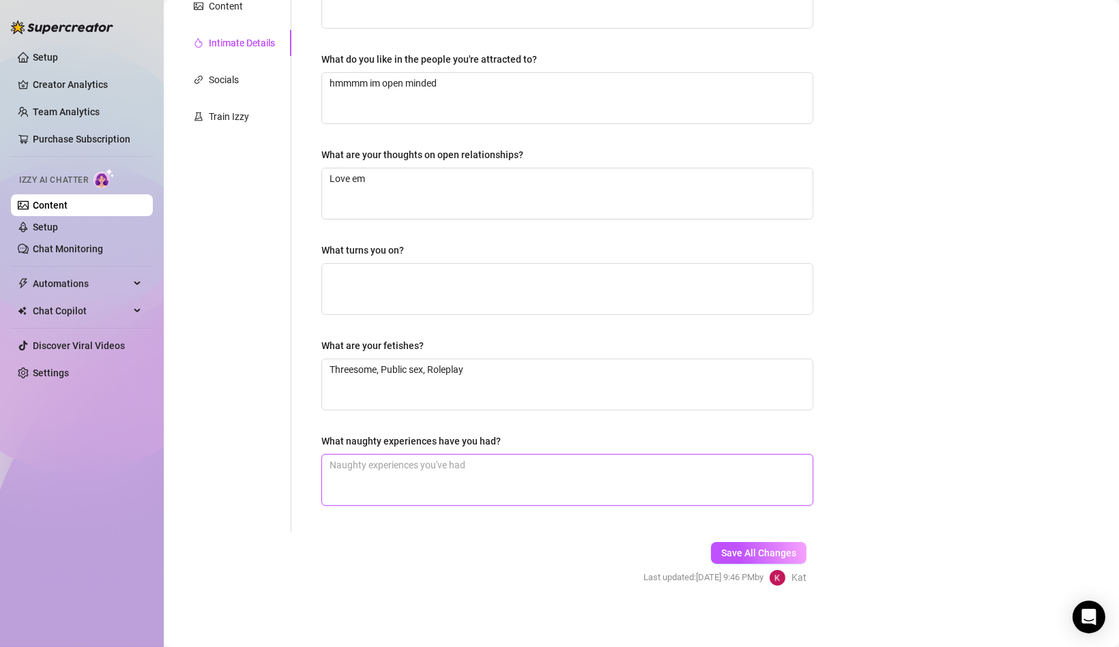
click at [503, 460] on textarea "What naughty experiences have you had?" at bounding box center [567, 480] width 490 height 50
paste textarea "Threesome, Public sex, Roleplay"
click at [729, 553] on span "Save All Changes" at bounding box center [758, 553] width 75 height 11
click at [141, 310] on div "Chat Copilot" at bounding box center [82, 311] width 142 height 22
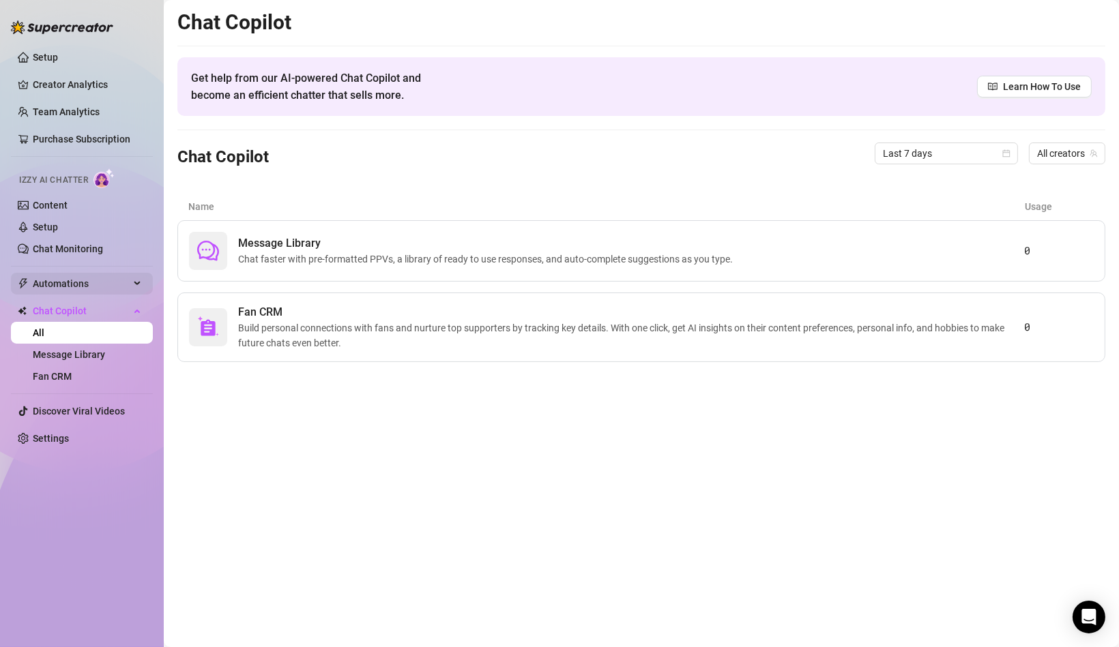
click at [145, 286] on div "Automations" at bounding box center [82, 284] width 142 height 22
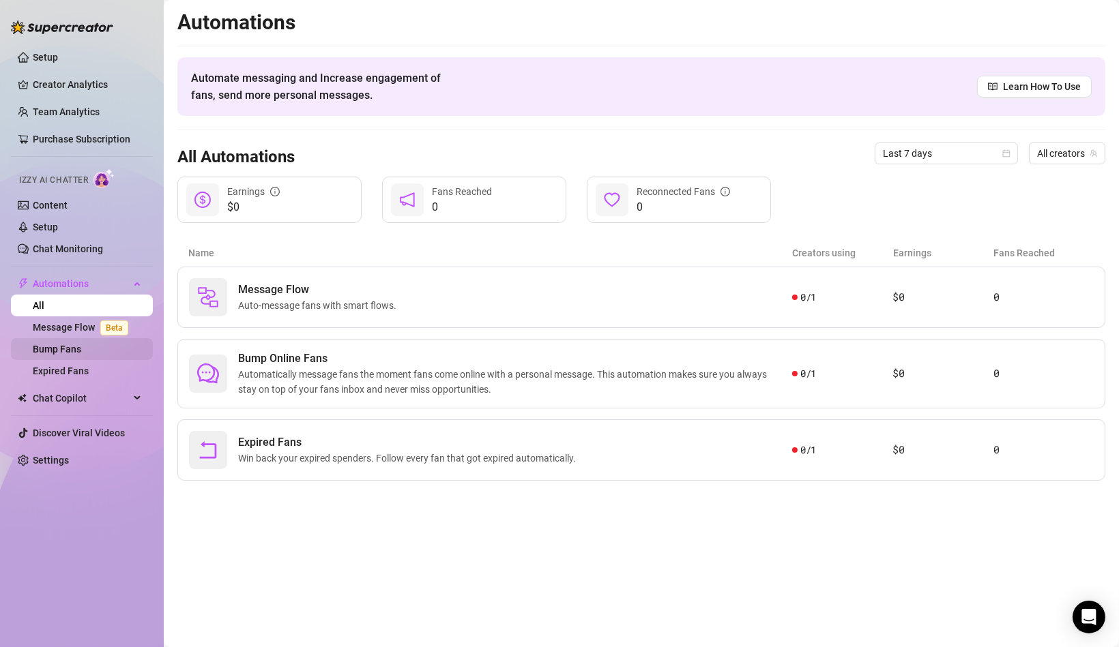
click at [81, 351] on link "Bump Fans" at bounding box center [57, 349] width 48 height 11
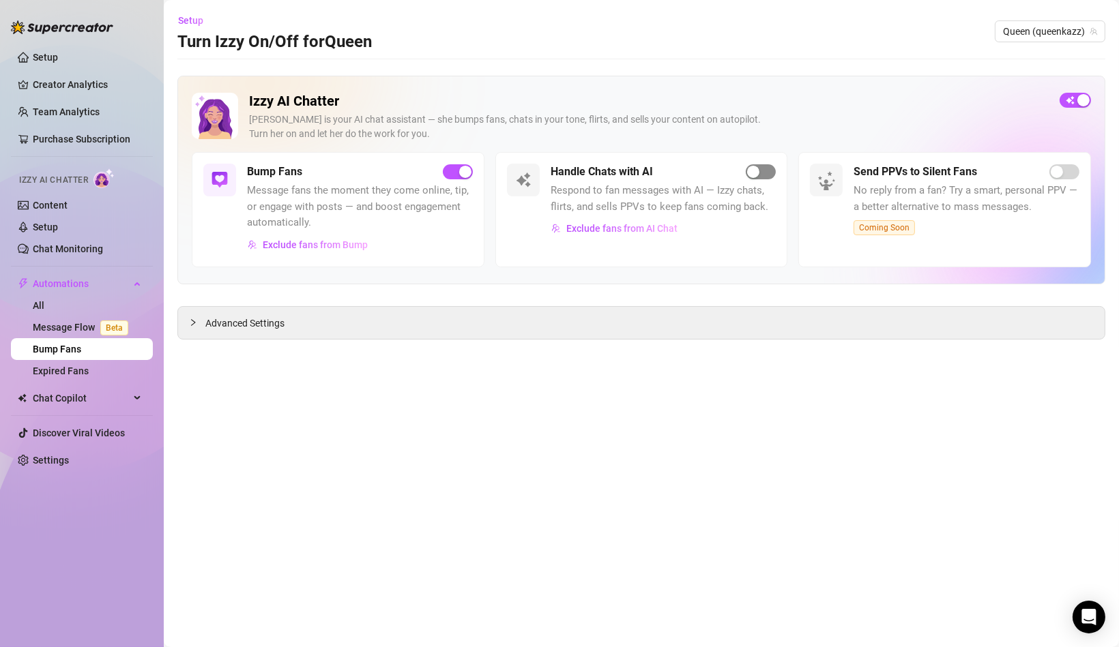
click at [757, 172] on div "button" at bounding box center [753, 172] width 12 height 12
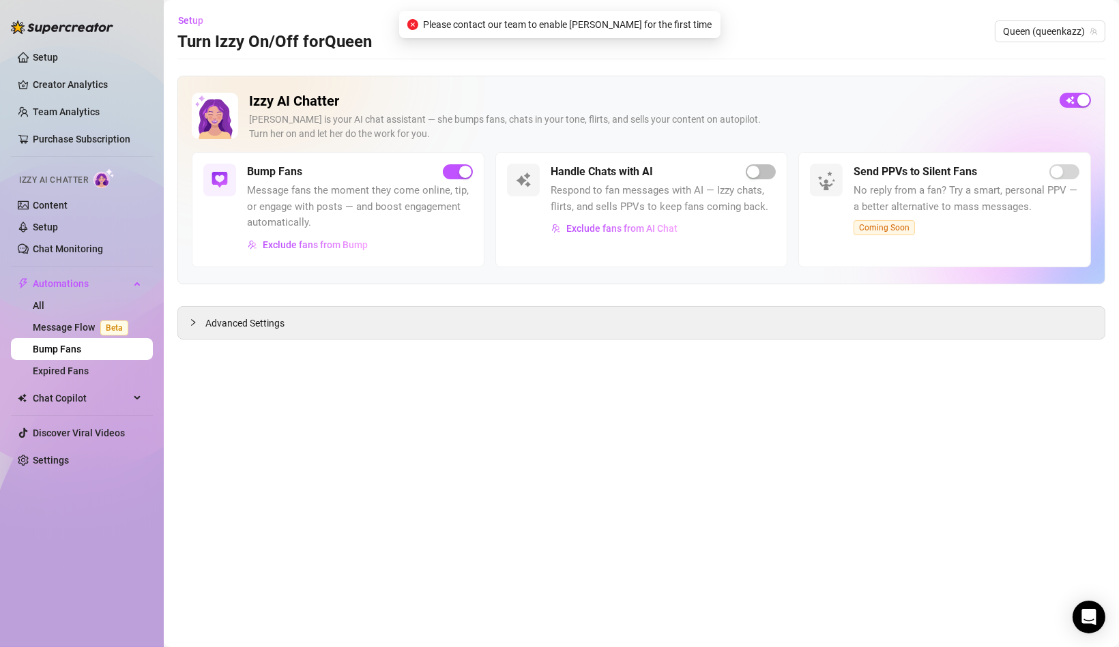
click at [570, 33] on div "Please contact our team to enable [PERSON_NAME] for the first time" at bounding box center [559, 24] width 321 height 27
